Goal: Navigation & Orientation: Find specific page/section

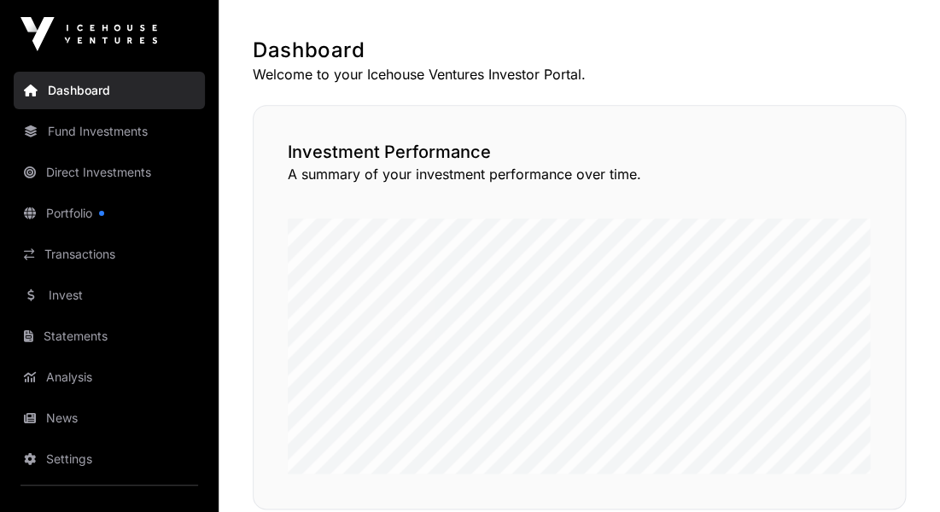
scroll to position [321, 0]
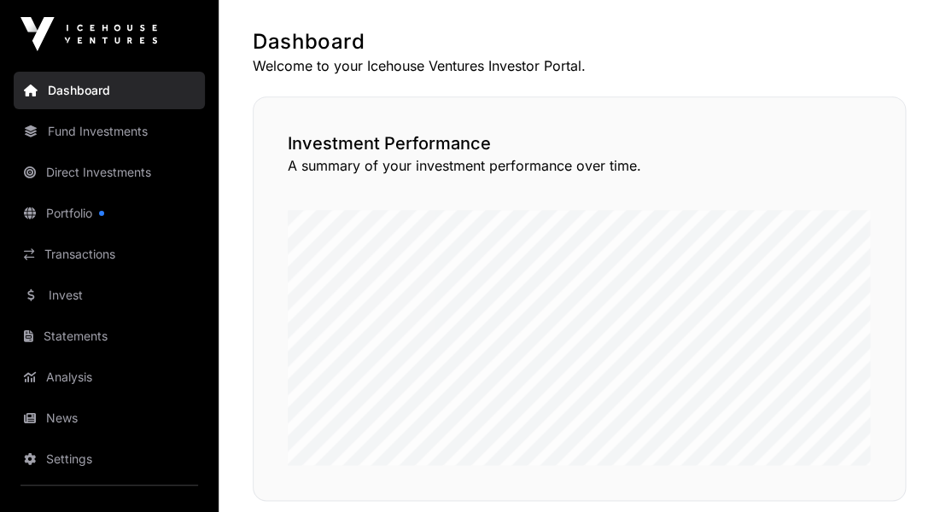
click at [121, 178] on link "Direct Investments" at bounding box center [109, 173] width 191 height 38
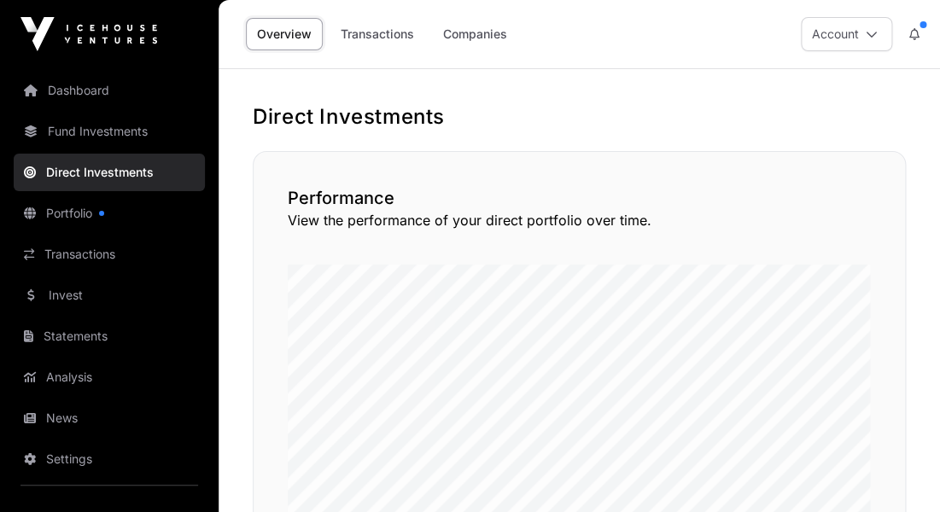
click at [468, 38] on link "Companies" at bounding box center [475, 34] width 86 height 32
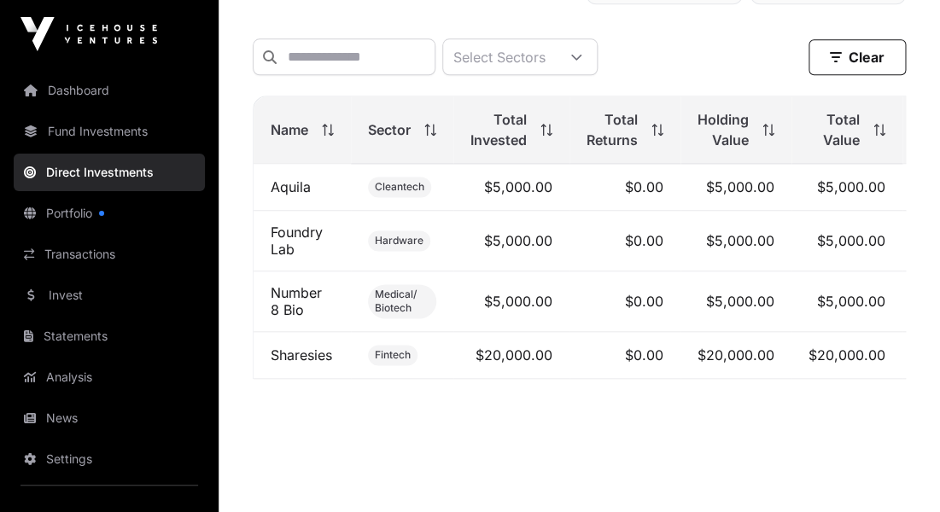
scroll to position [568, 0]
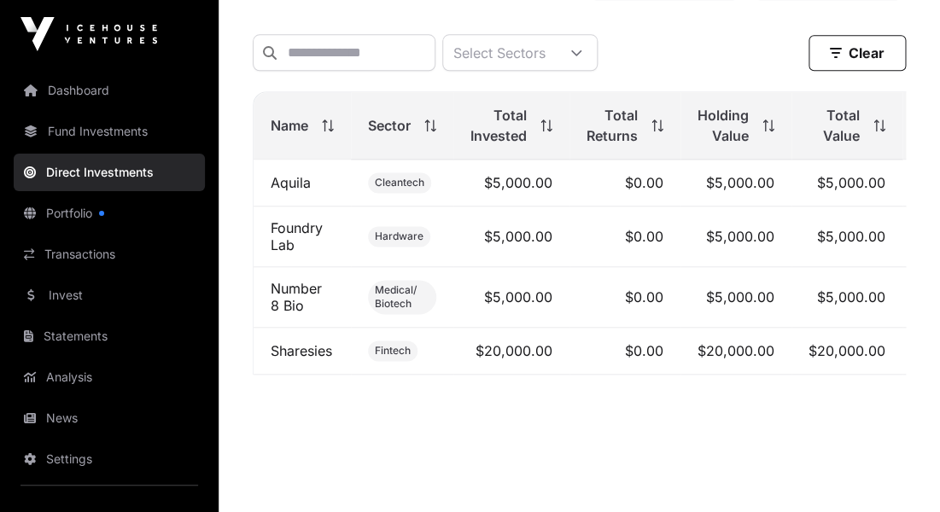
click at [152, 139] on link "Fund Investments" at bounding box center [109, 132] width 191 height 38
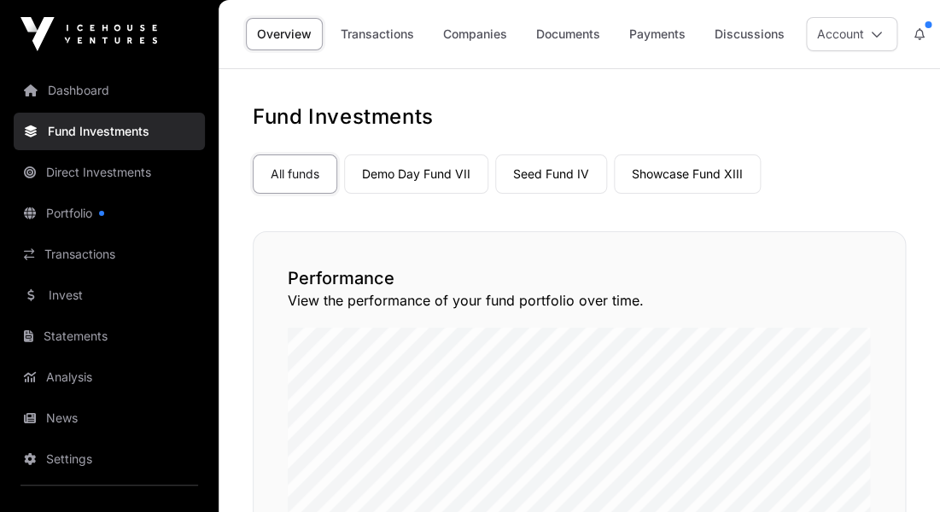
click at [426, 184] on link "Demo Day Fund VII" at bounding box center [416, 173] width 144 height 39
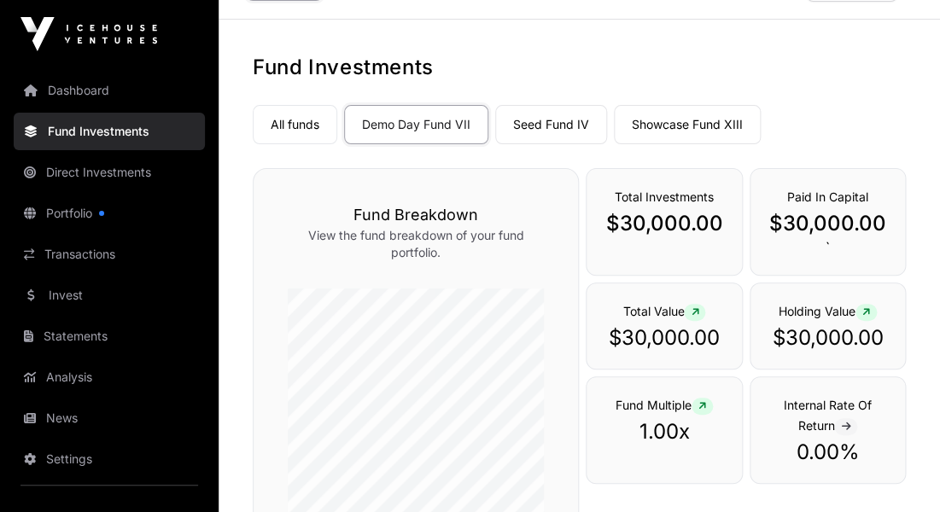
scroll to position [55, 0]
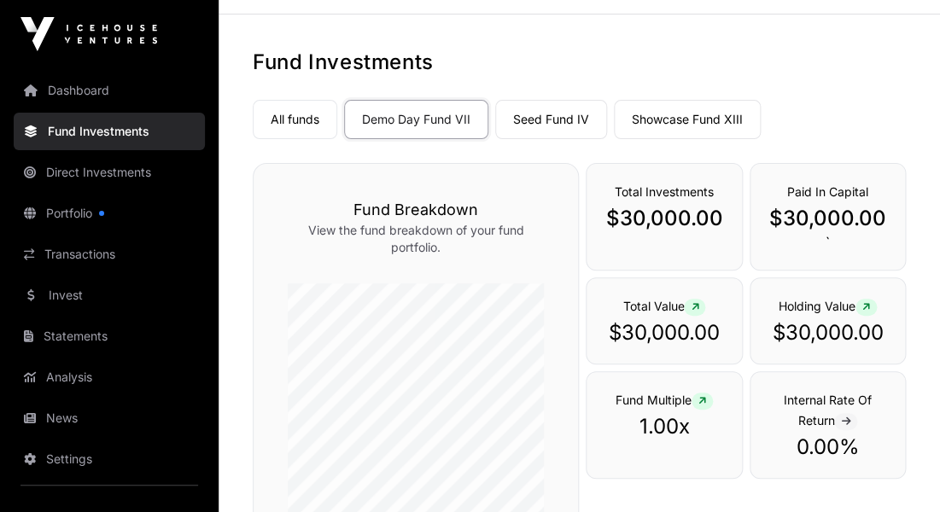
click at [527, 115] on link "Seed Fund IV" at bounding box center [551, 119] width 112 height 39
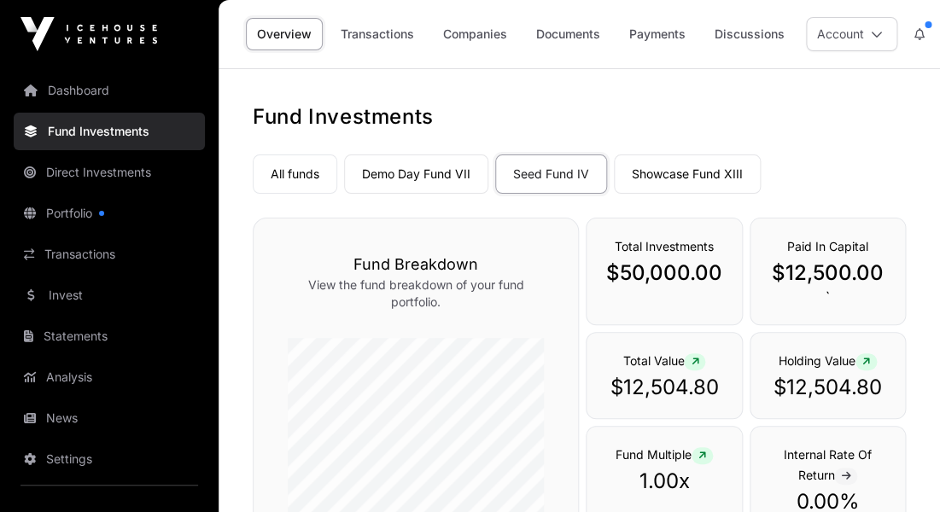
click at [670, 176] on link "Showcase Fund XIII" at bounding box center [687, 173] width 147 height 39
click at [312, 182] on link "All funds" at bounding box center [295, 173] width 84 height 39
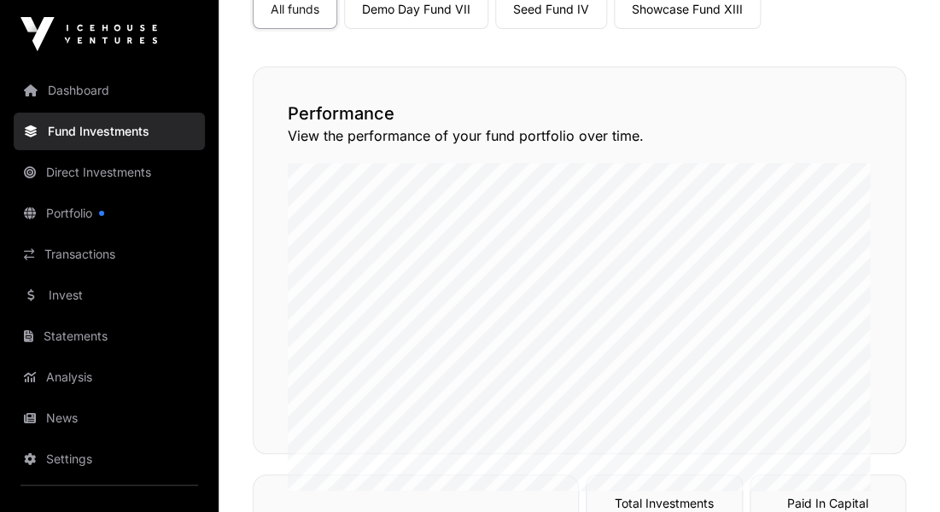
scroll to position [160, 0]
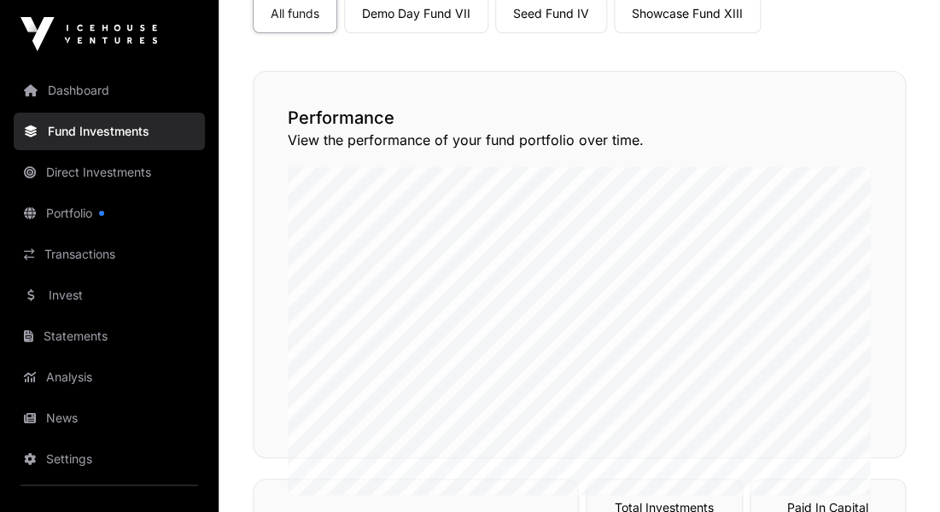
click at [101, 178] on link "Direct Investments" at bounding box center [109, 173] width 191 height 38
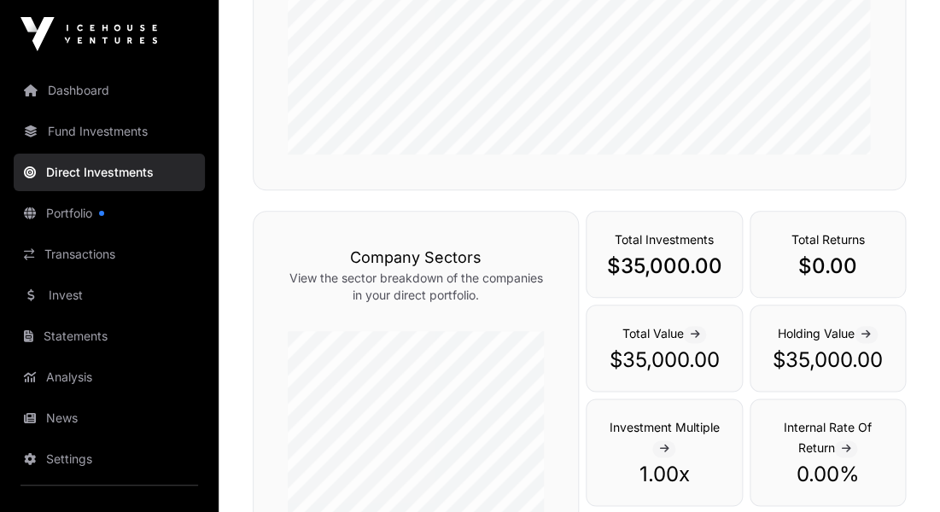
scroll to position [367, 0]
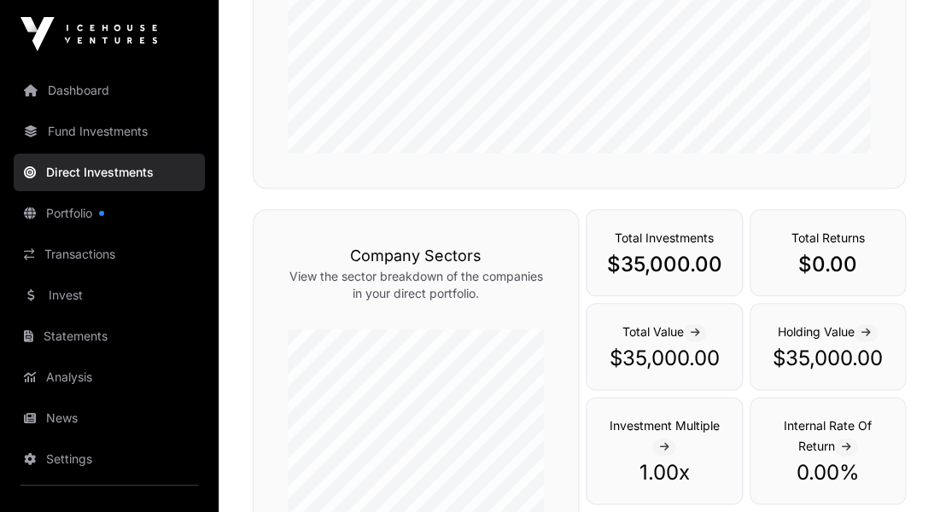
click at [97, 99] on link "Dashboard" at bounding box center [109, 91] width 191 height 38
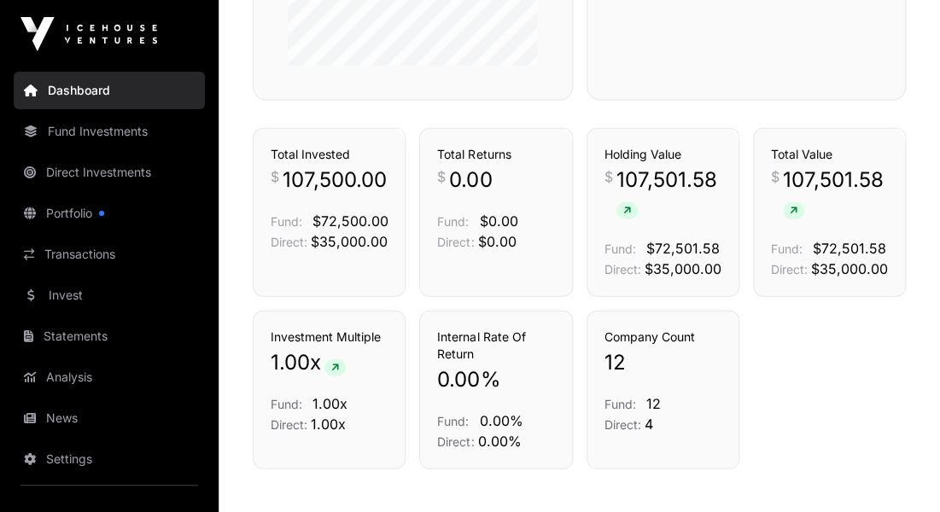
scroll to position [1136, 0]
click at [70, 218] on link "Portfolio" at bounding box center [109, 214] width 191 height 38
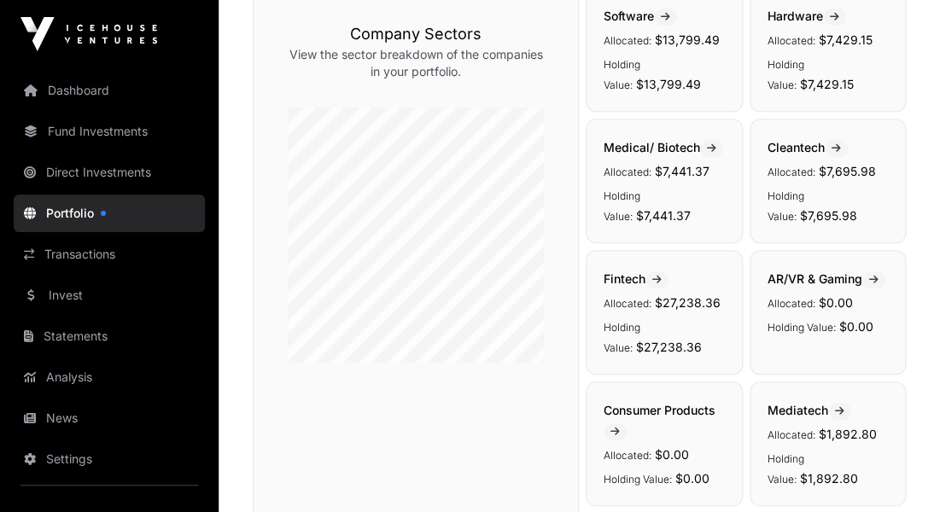
scroll to position [160, 0]
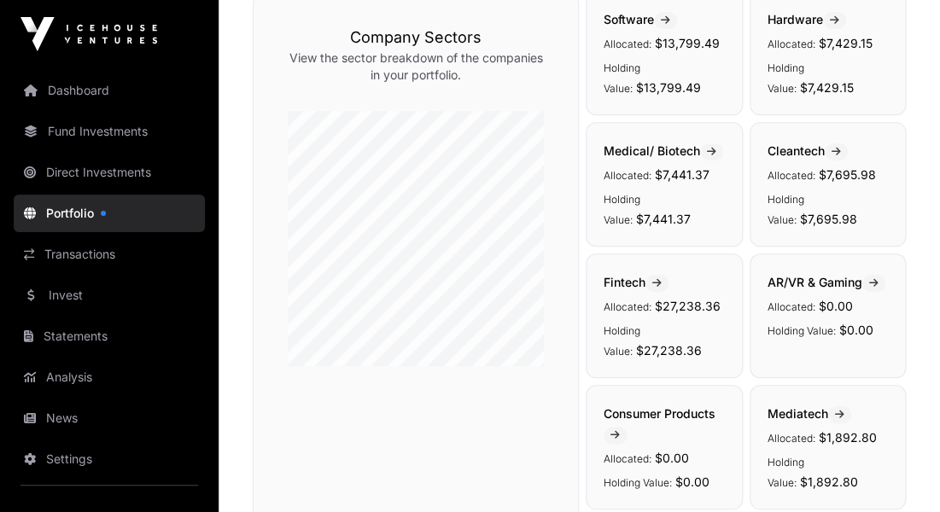
click at [102, 415] on link "News" at bounding box center [109, 418] width 191 height 38
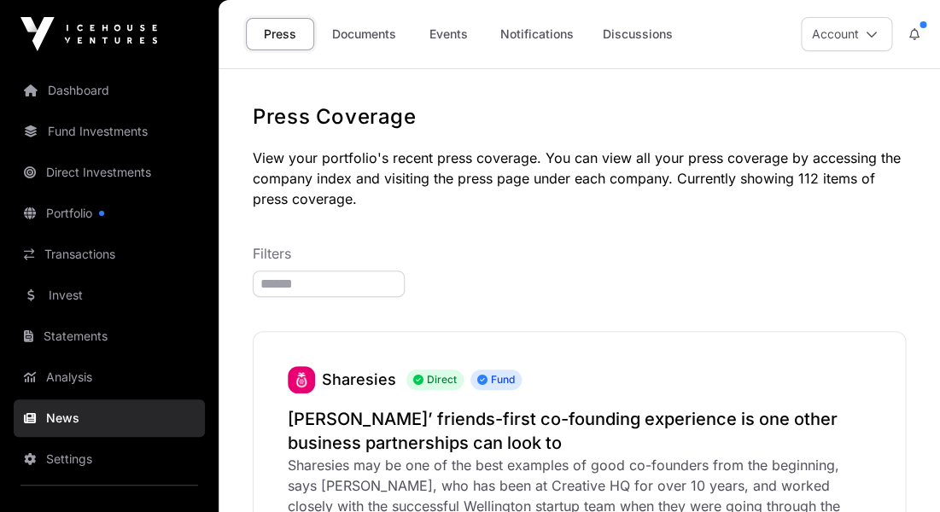
click at [370, 32] on link "Documents" at bounding box center [364, 34] width 86 height 32
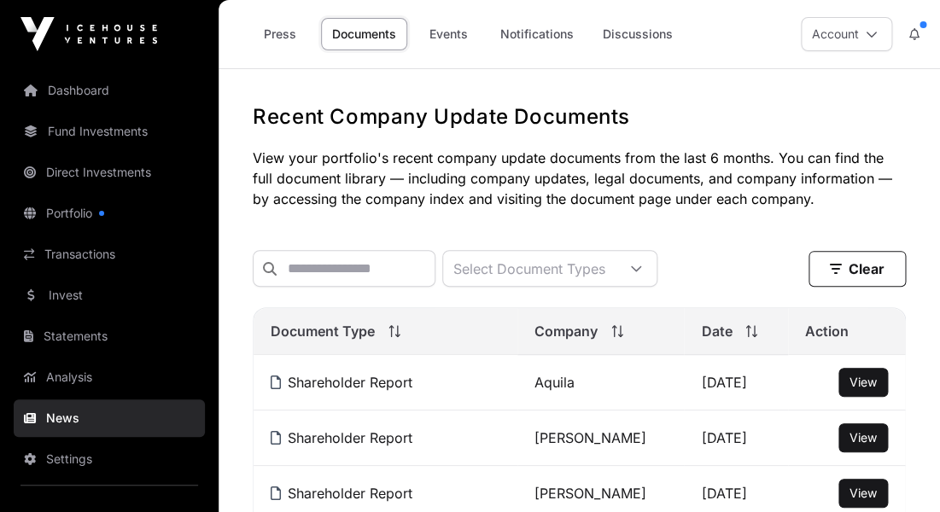
click at [446, 37] on link "Events" at bounding box center [448, 34] width 68 height 32
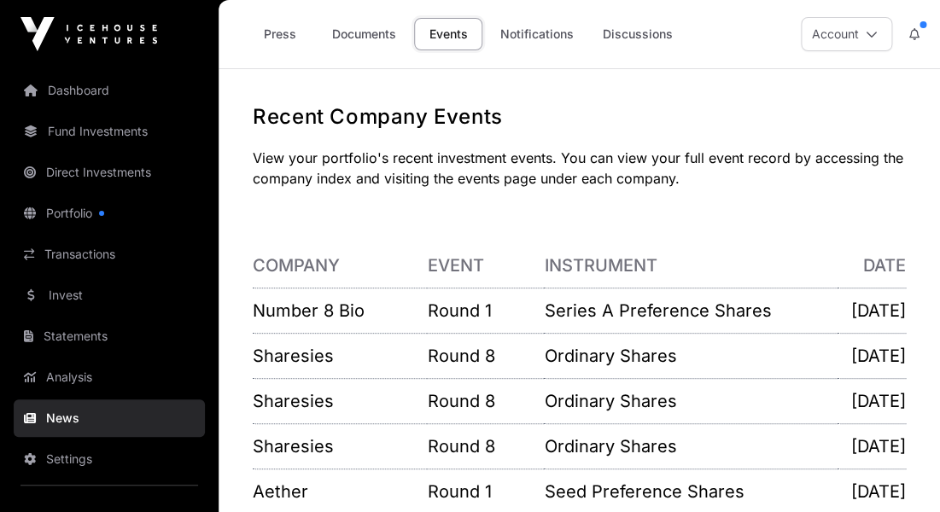
click at [523, 36] on link "Notifications" at bounding box center [537, 34] width 96 height 32
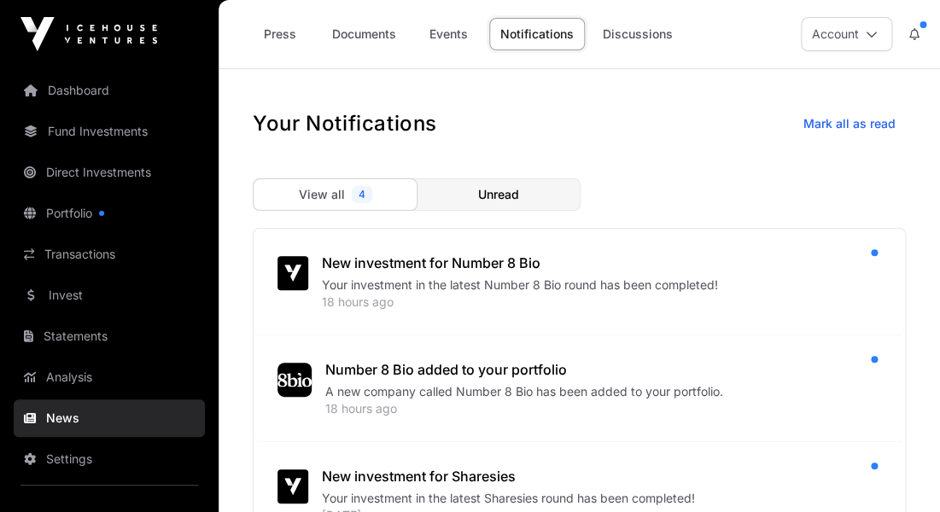
click at [483, 195] on span "Unread" at bounding box center [498, 194] width 41 height 17
click at [636, 38] on link "Discussions" at bounding box center [637, 34] width 92 height 32
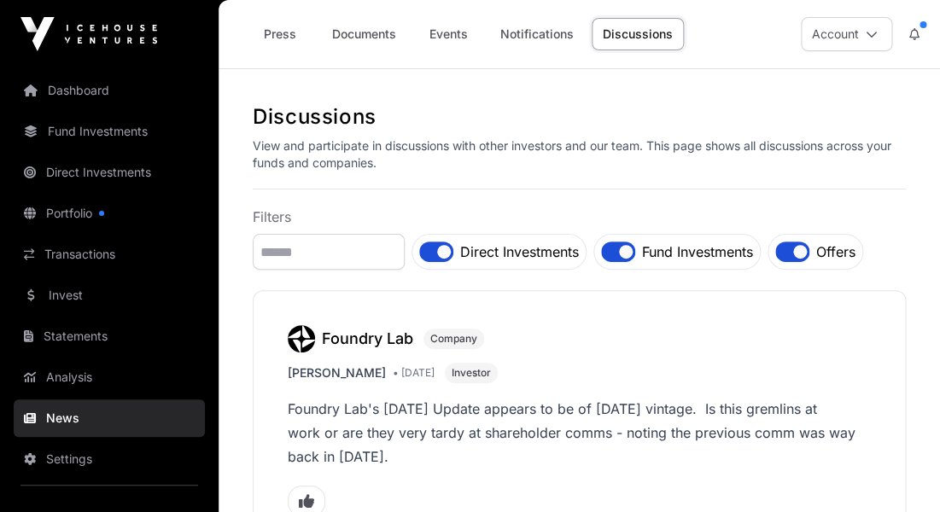
click at [275, 39] on link "Press" at bounding box center [280, 34] width 68 height 32
